Goal: Manage account settings

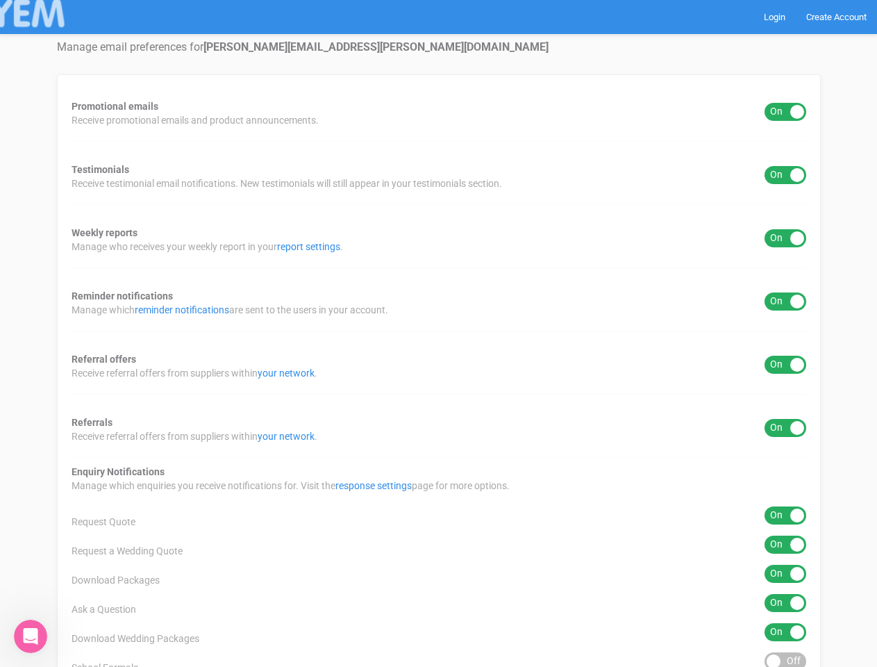
click at [438, 333] on div "Promotional emails ON OFF Receive promotional emails and product announcements.…" at bounding box center [439, 560] width 764 height 972
click at [785, 112] on div "ON OFF" at bounding box center [786, 112] width 42 height 18
click at [785, 175] on div "ON OFF" at bounding box center [786, 175] width 42 height 18
click at [785, 238] on div "ON OFF" at bounding box center [786, 238] width 42 height 18
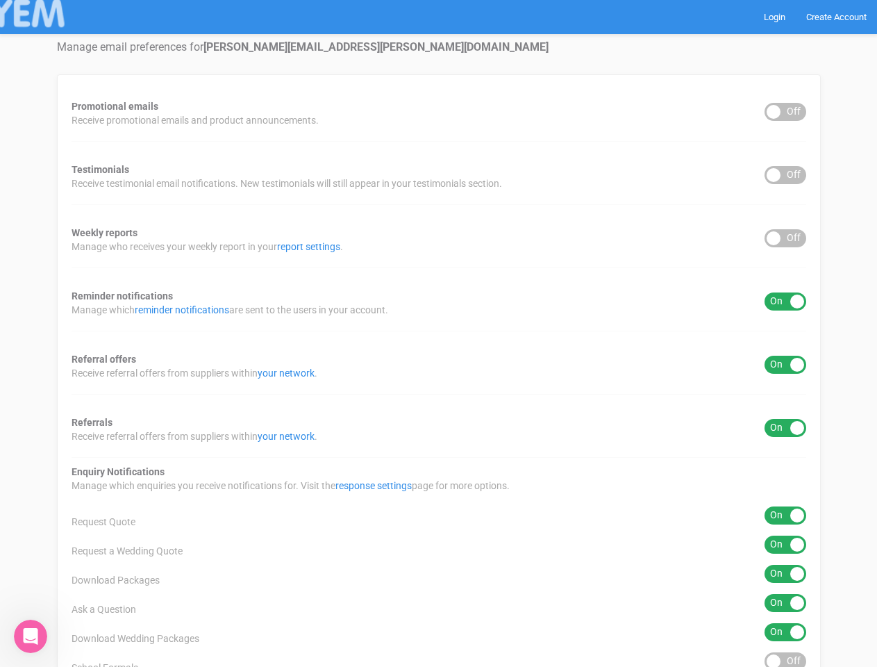
click at [785, 301] on div "ON OFF" at bounding box center [786, 301] width 42 height 18
click at [785, 365] on div "ON OFF" at bounding box center [786, 365] width 42 height 18
click at [785, 428] on div "ON OFF" at bounding box center [786, 428] width 42 height 18
click at [785, 515] on div "ON OFF" at bounding box center [786, 515] width 42 height 18
click at [785, 544] on div "ON OFF" at bounding box center [786, 544] width 42 height 18
